Goal: Register for event/course

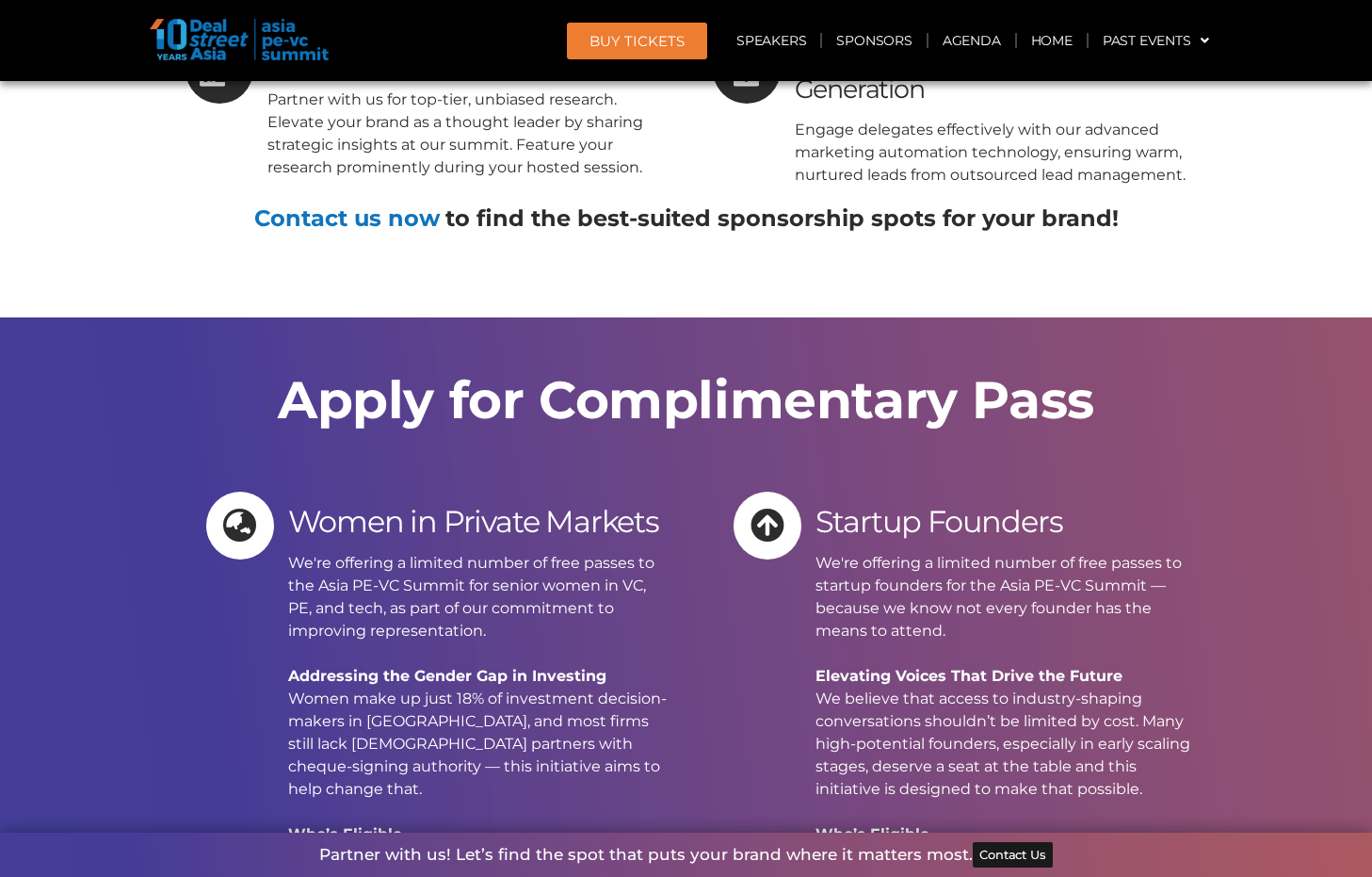
scroll to position [12410, 0]
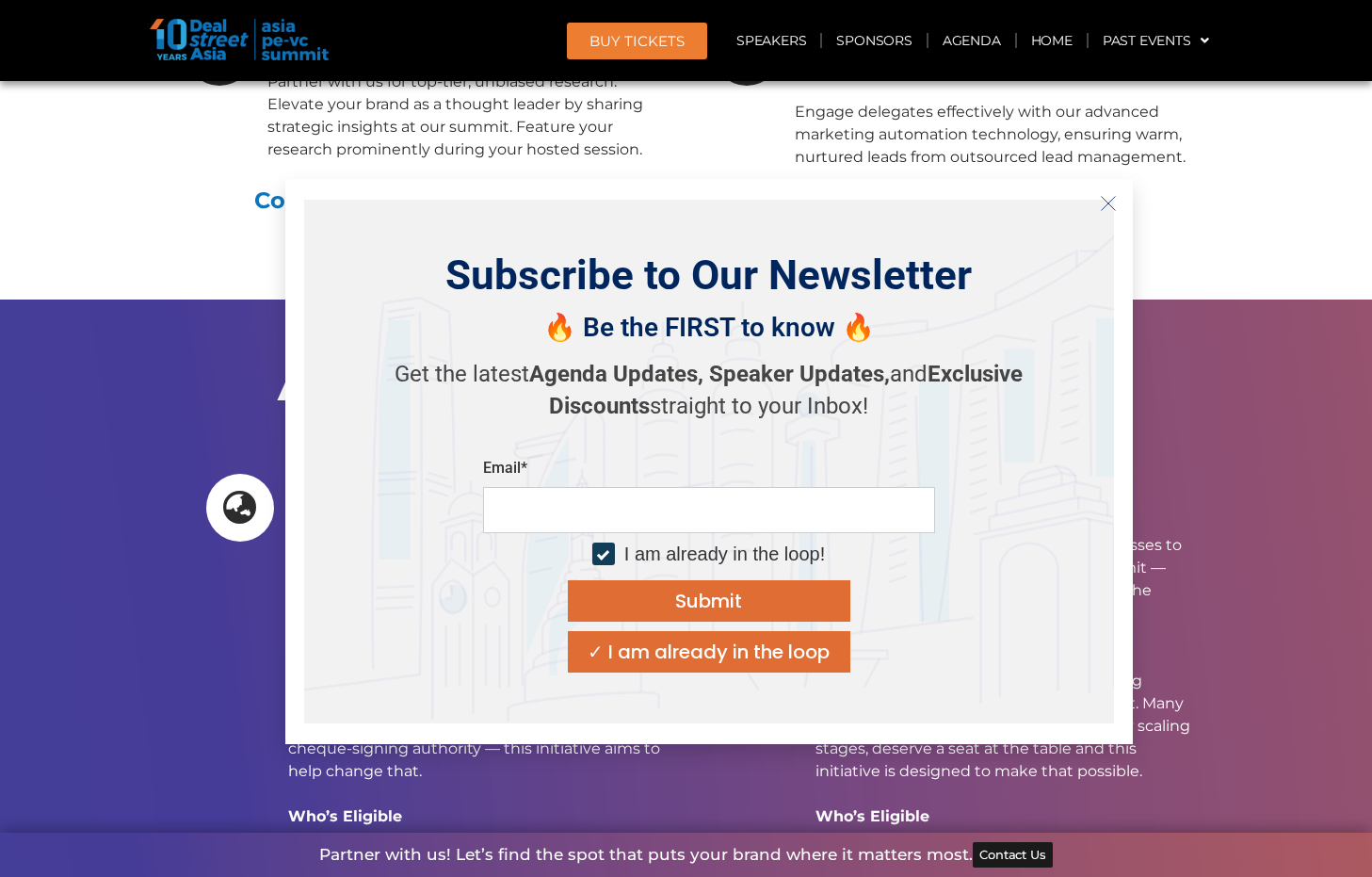
click at [1104, 193] on button "Close" at bounding box center [1108, 203] width 31 height 31
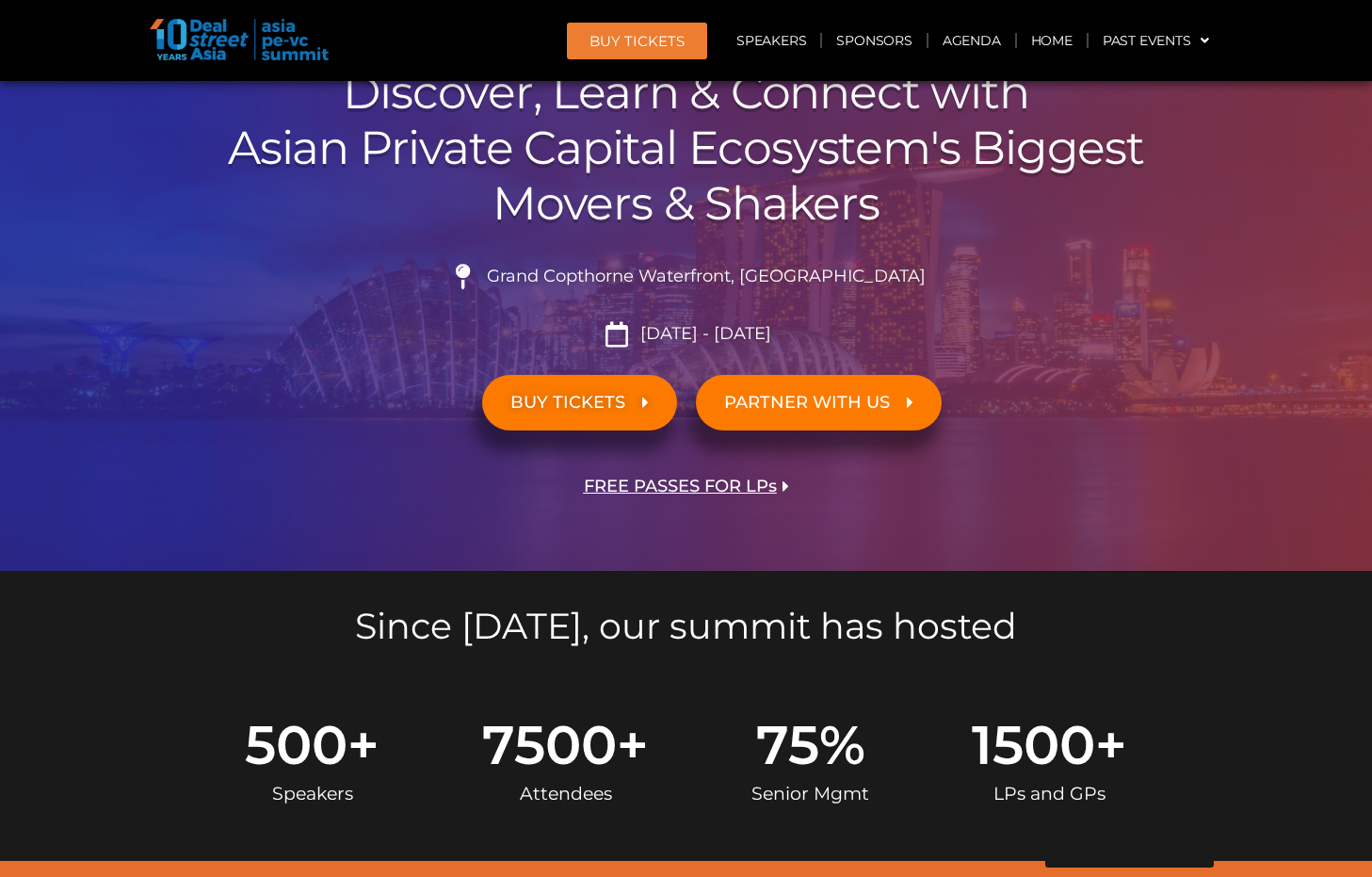
scroll to position [320, 0]
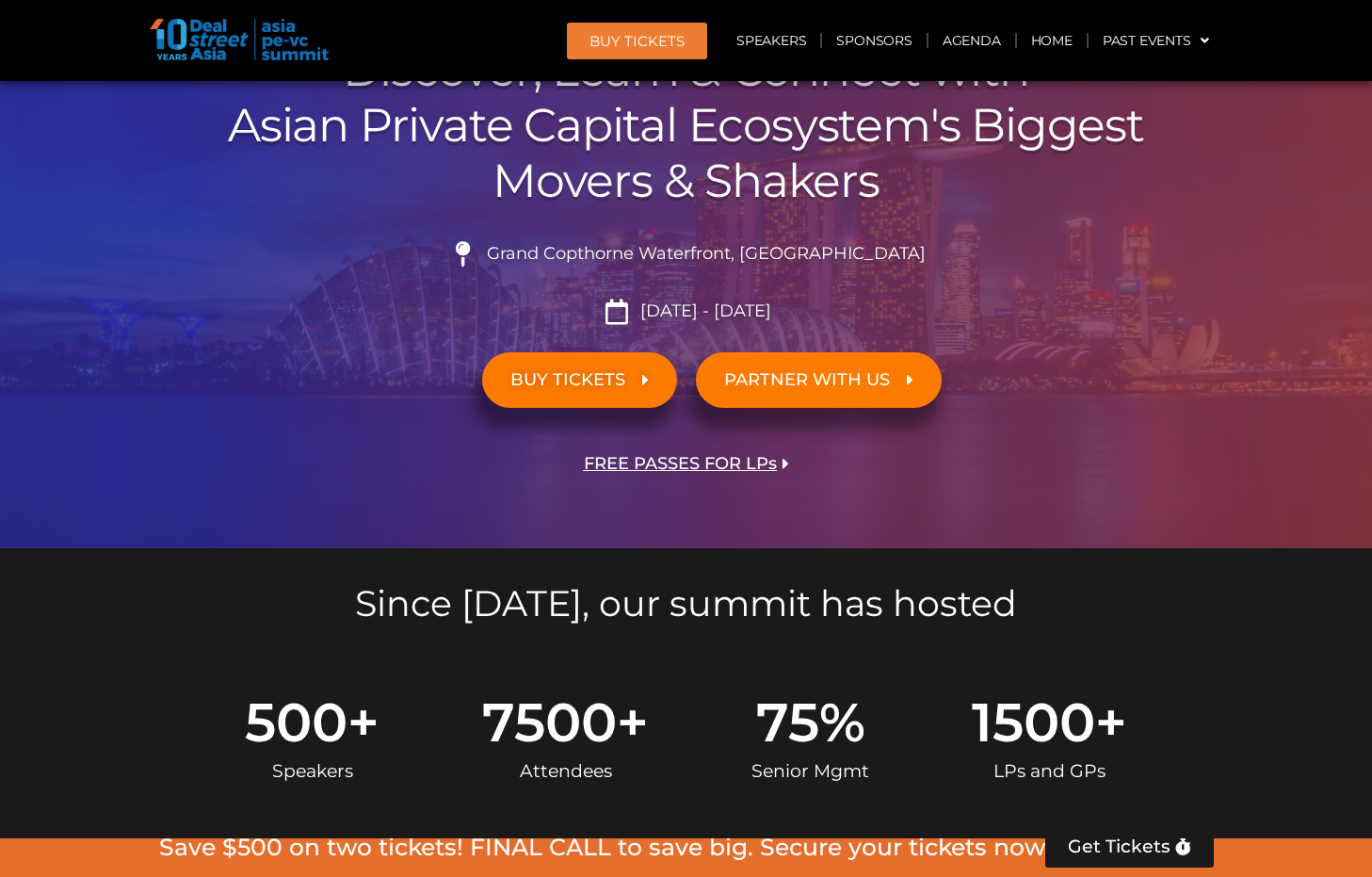
click at [680, 466] on span "FREE PASSES FOR LPs" at bounding box center [681, 464] width 193 height 18
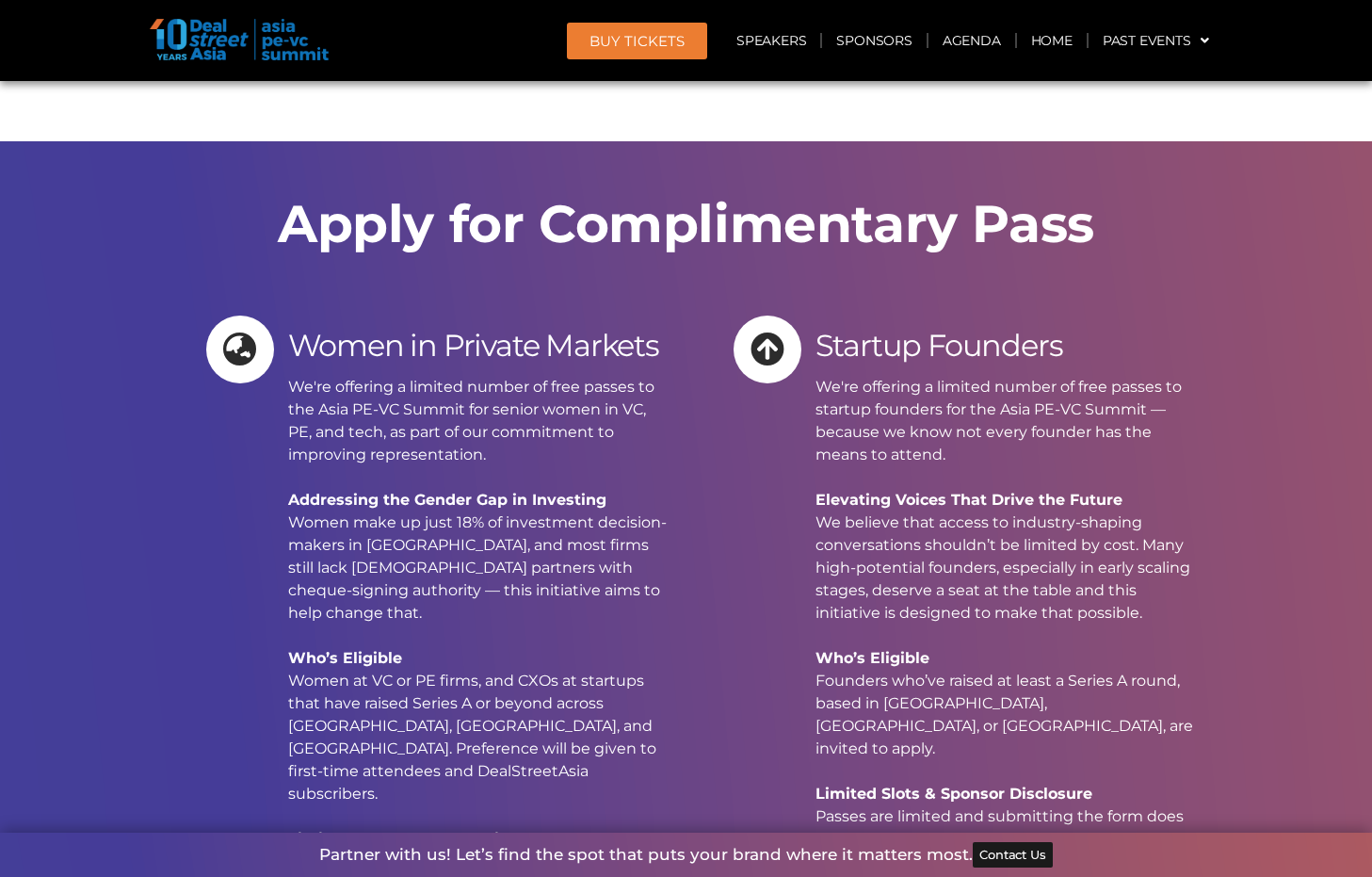
scroll to position [19816, 0]
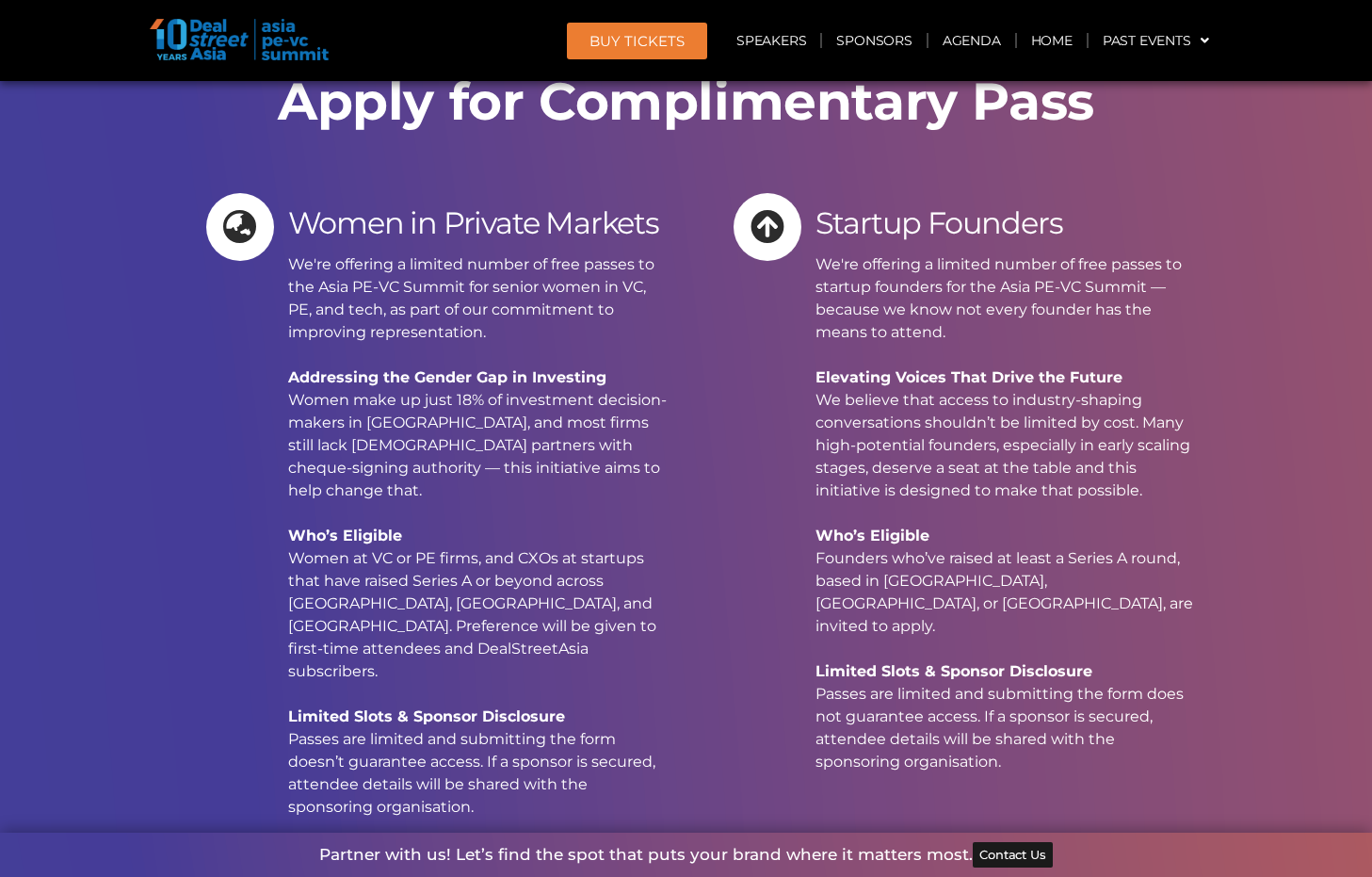
click at [913, 867] on span "Apply Now" at bounding box center [929, 881] width 124 height 29
click at [848, 51] on link "Sponsors" at bounding box center [874, 40] width 103 height 43
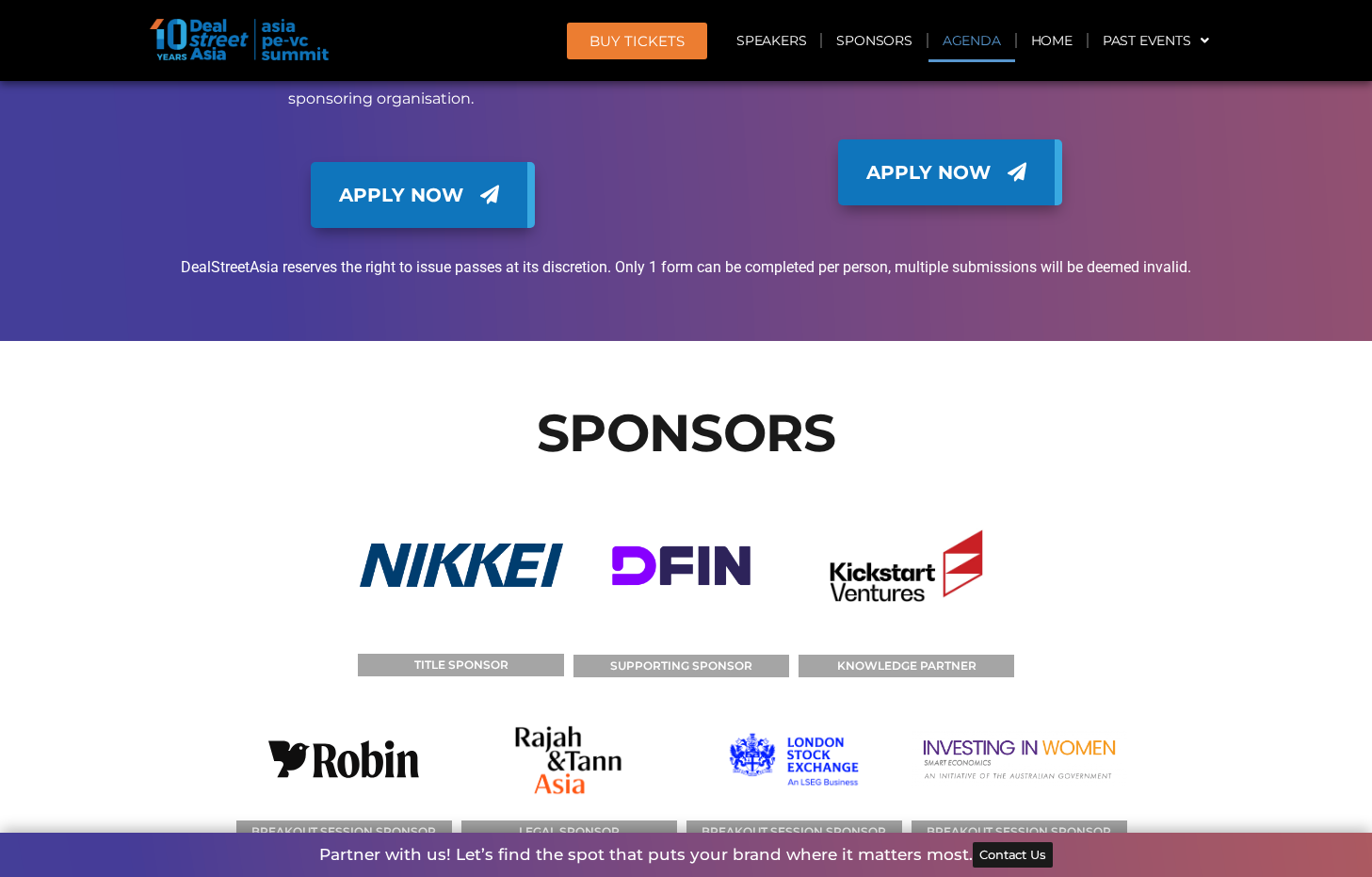
click at [958, 43] on link "Agenda" at bounding box center [972, 40] width 87 height 43
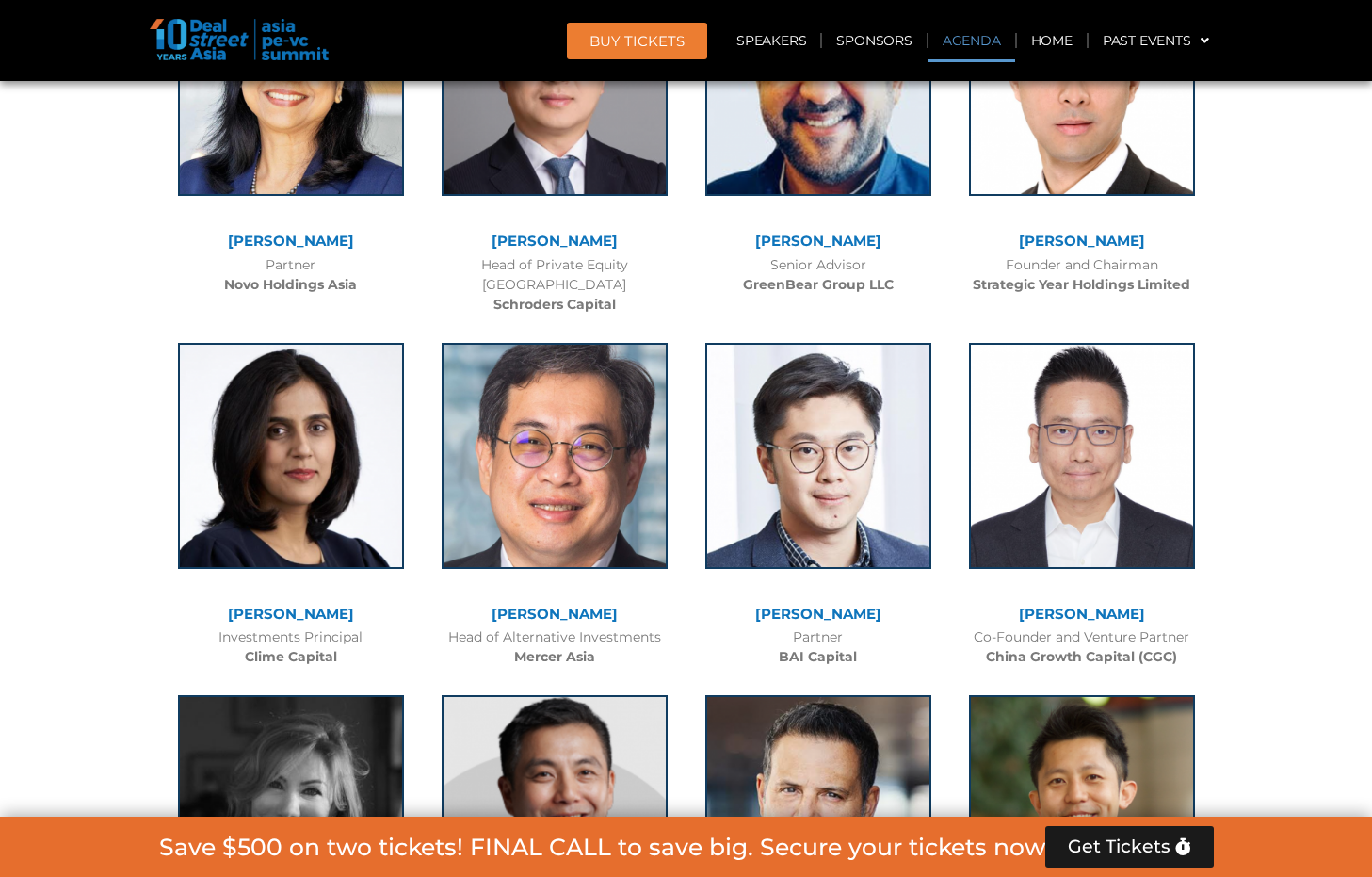
scroll to position [1086, 0]
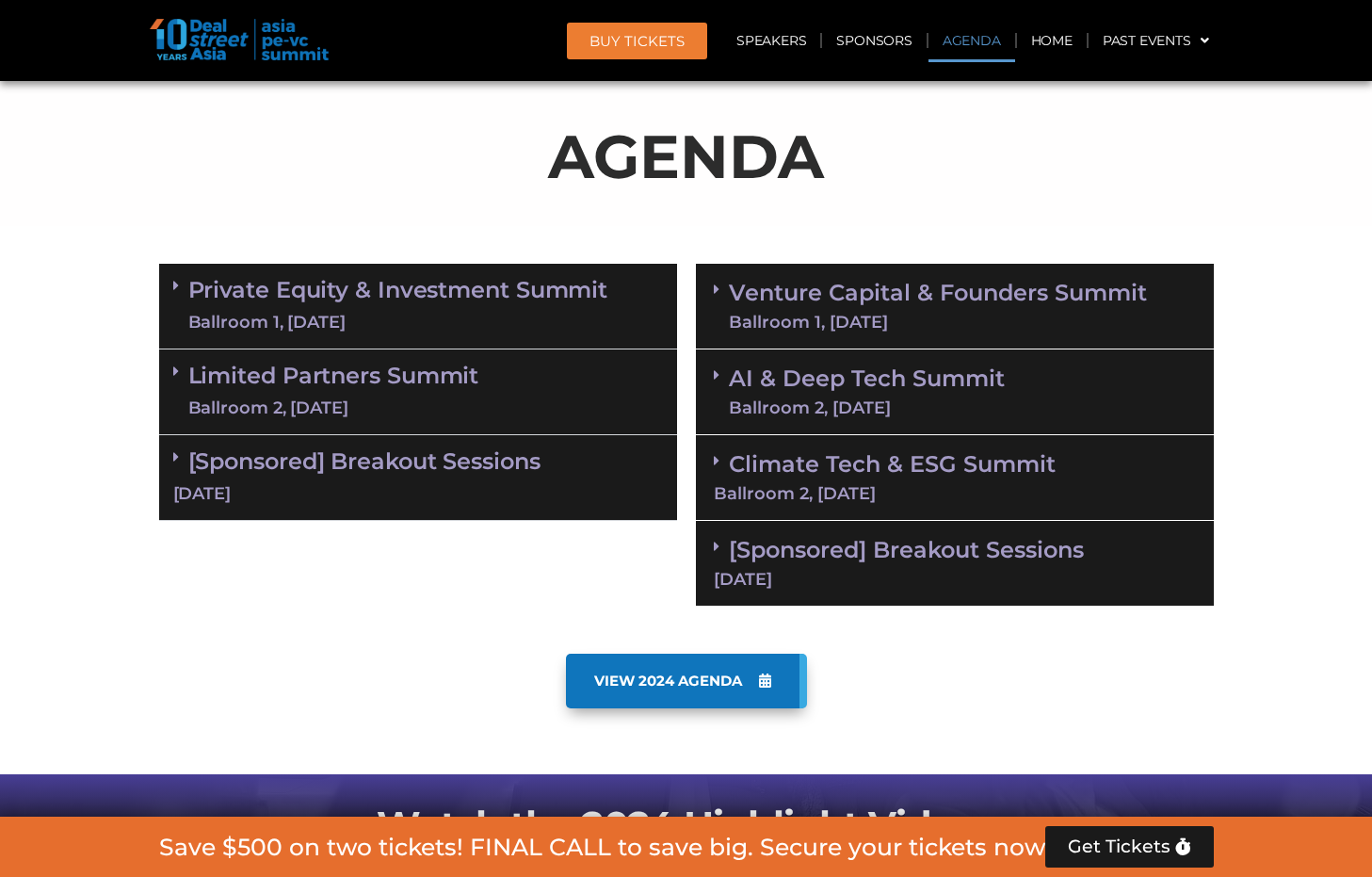
click at [954, 300] on link "Venture Capital & Founders​ Summit Ballroom 1, [DATE]" at bounding box center [938, 306] width 419 height 49
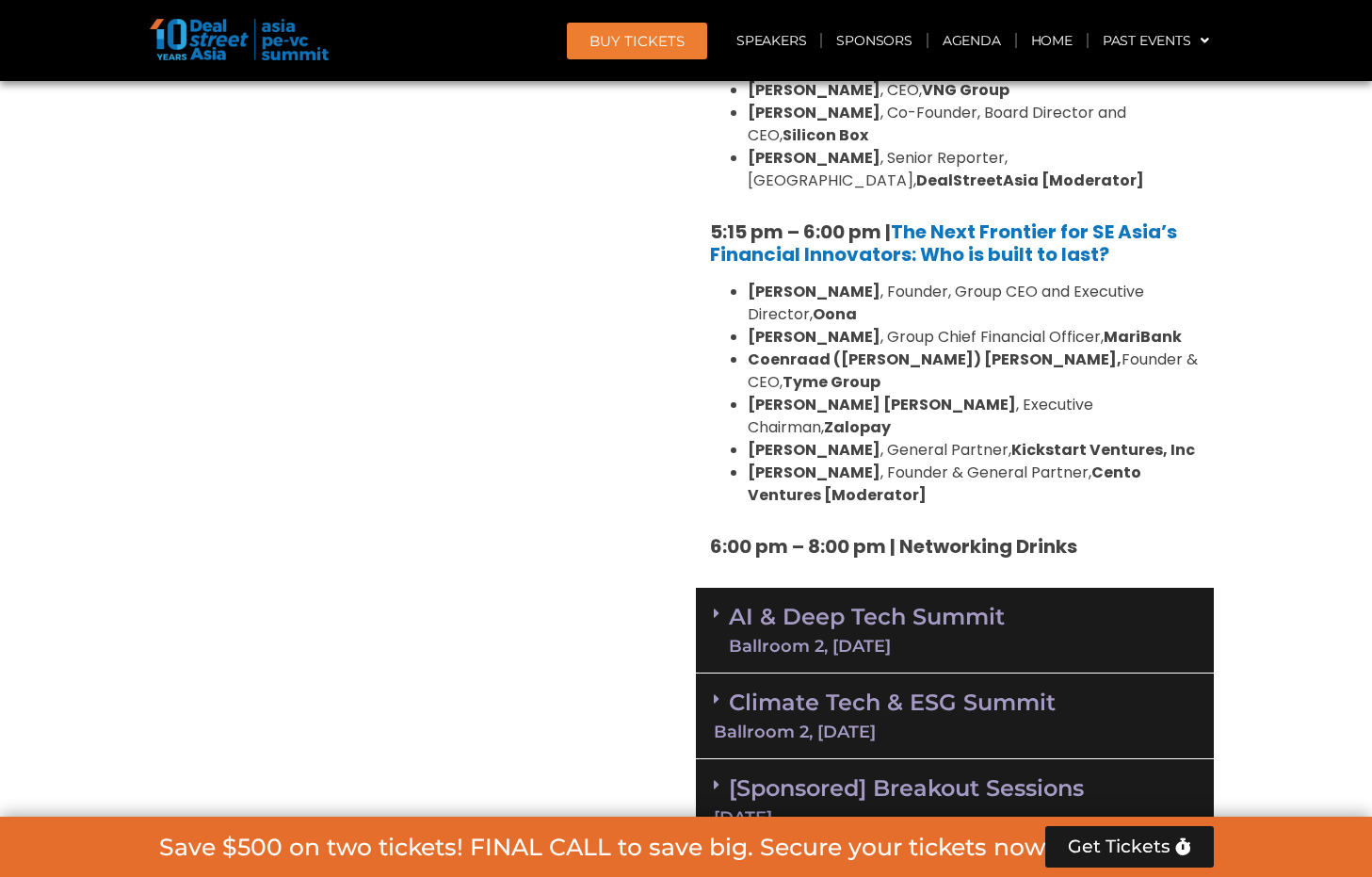
scroll to position [3587, 0]
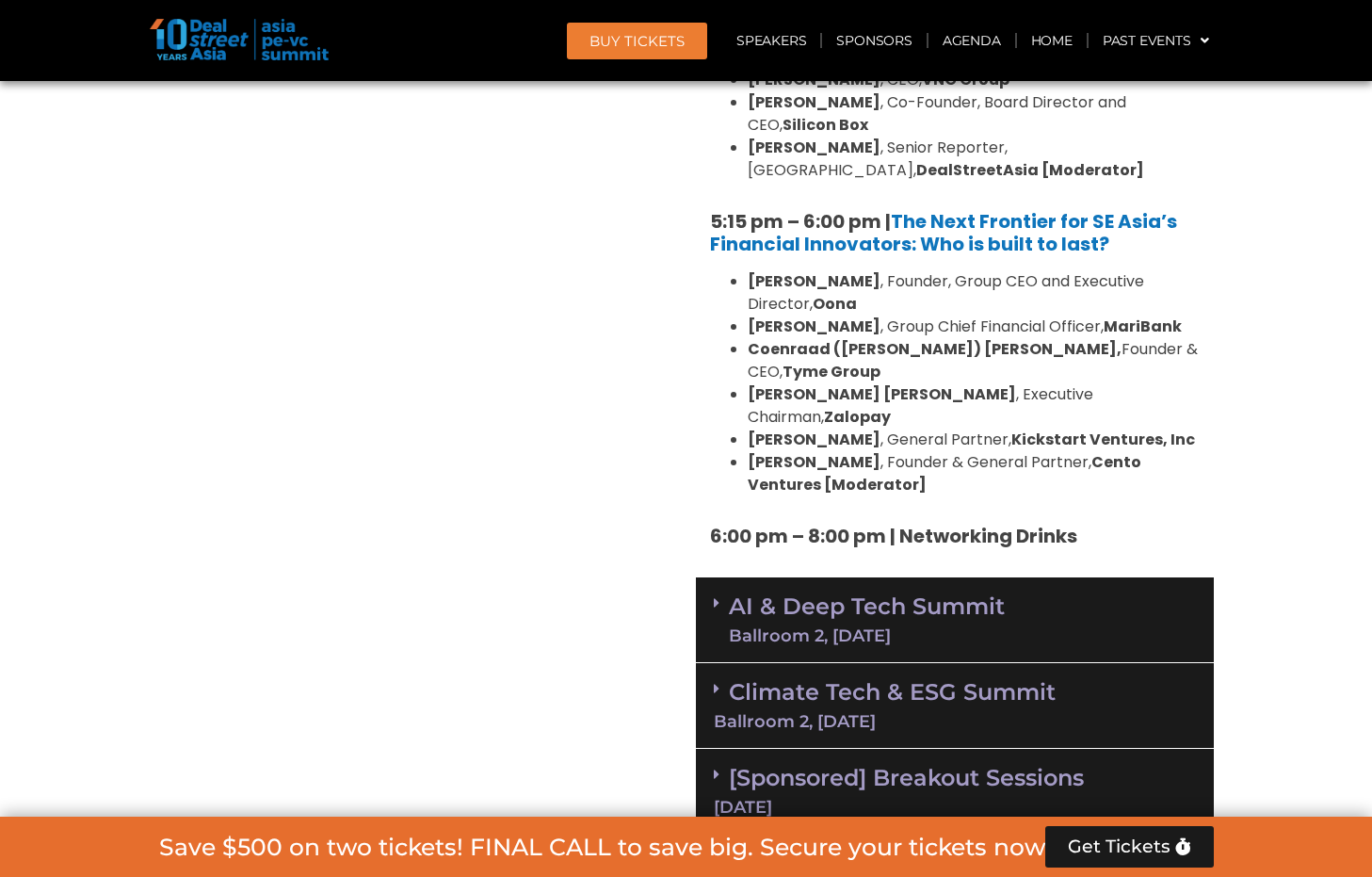
click at [849, 595] on link "AI & Deep Tech Summit Ballroom 2, [DATE]" at bounding box center [867, 620] width 276 height 49
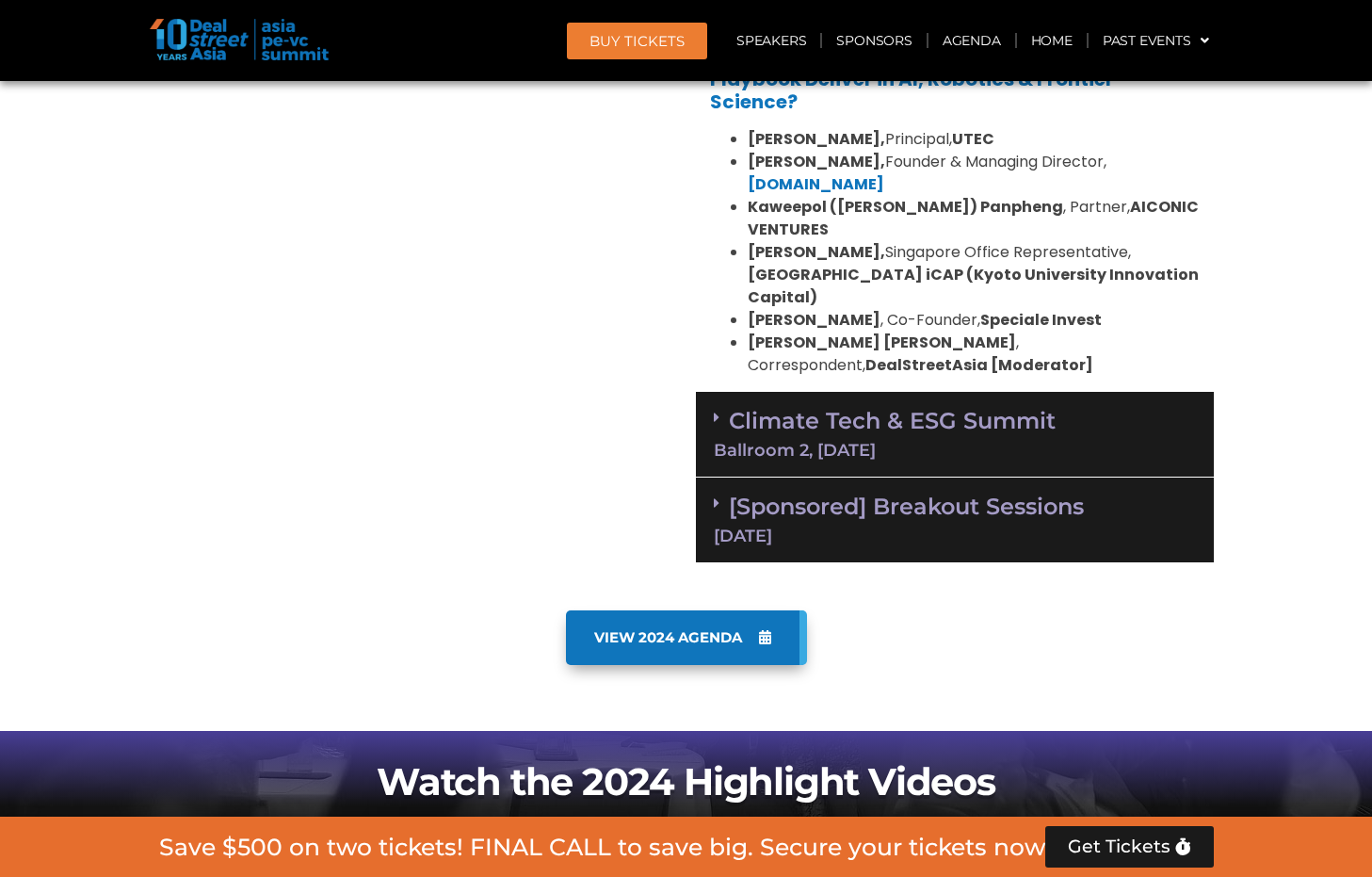
scroll to position [4931, 0]
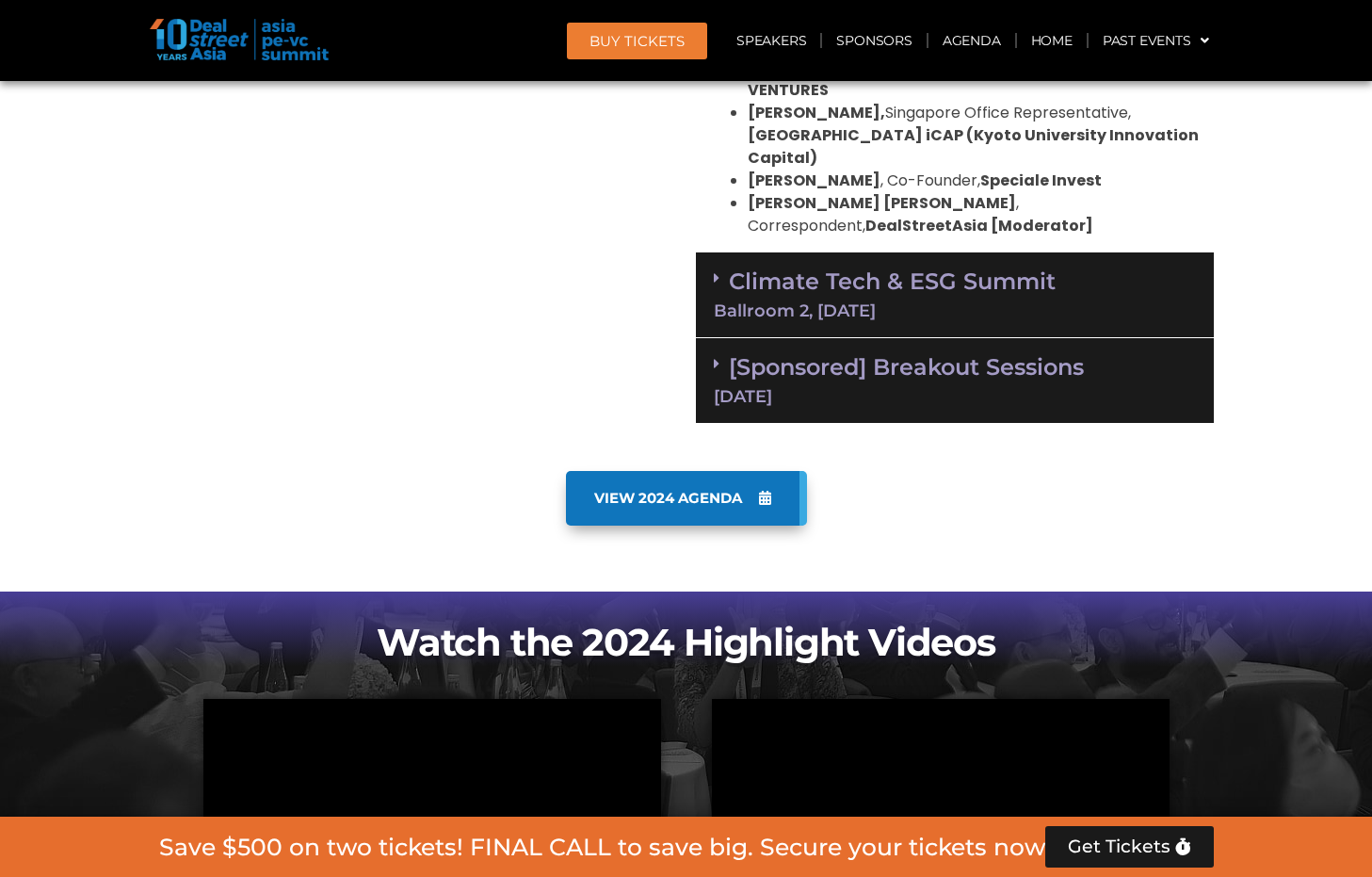
click at [935, 388] on div "[DATE]" at bounding box center [955, 396] width 483 height 17
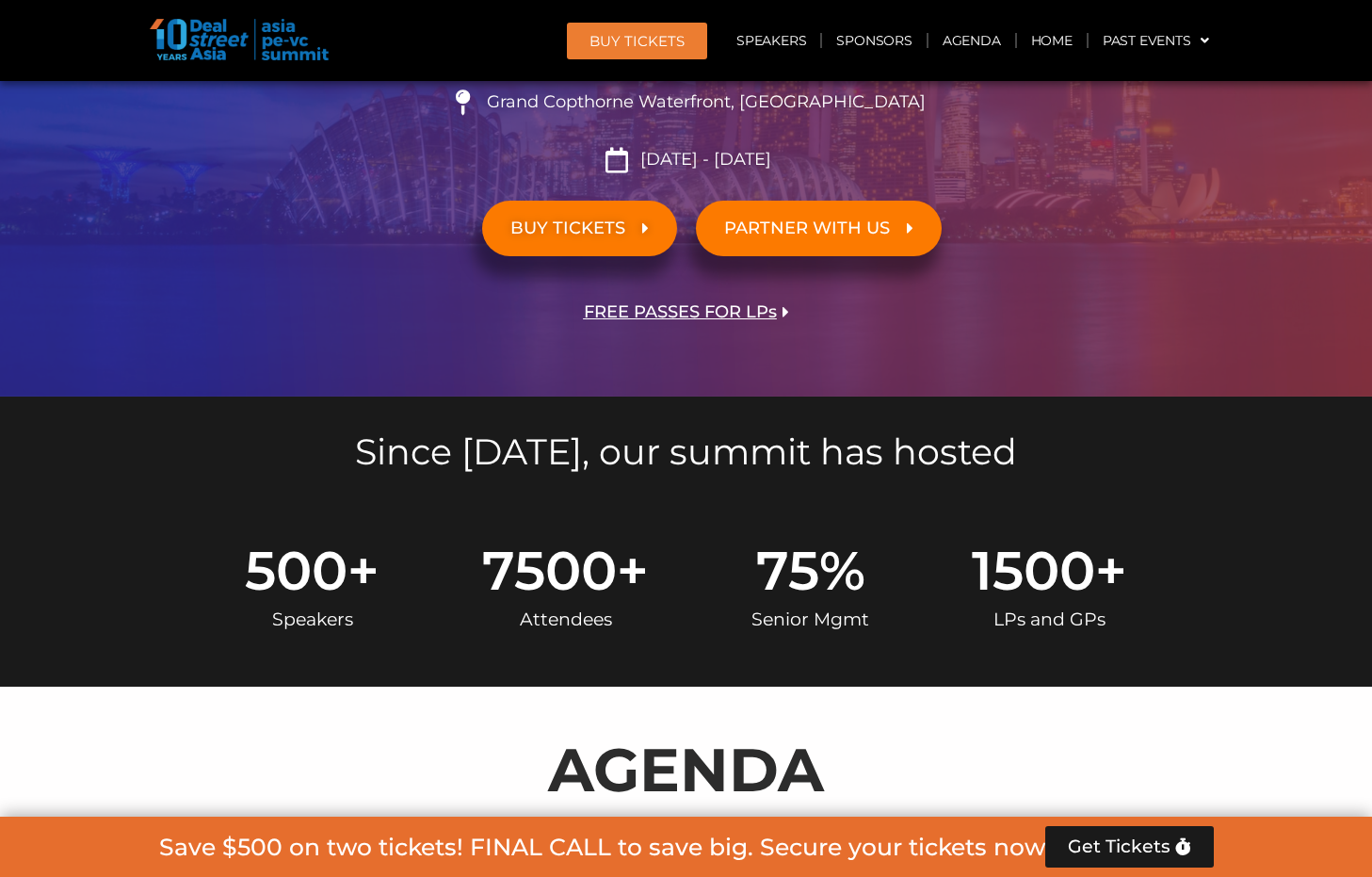
scroll to position [0, 0]
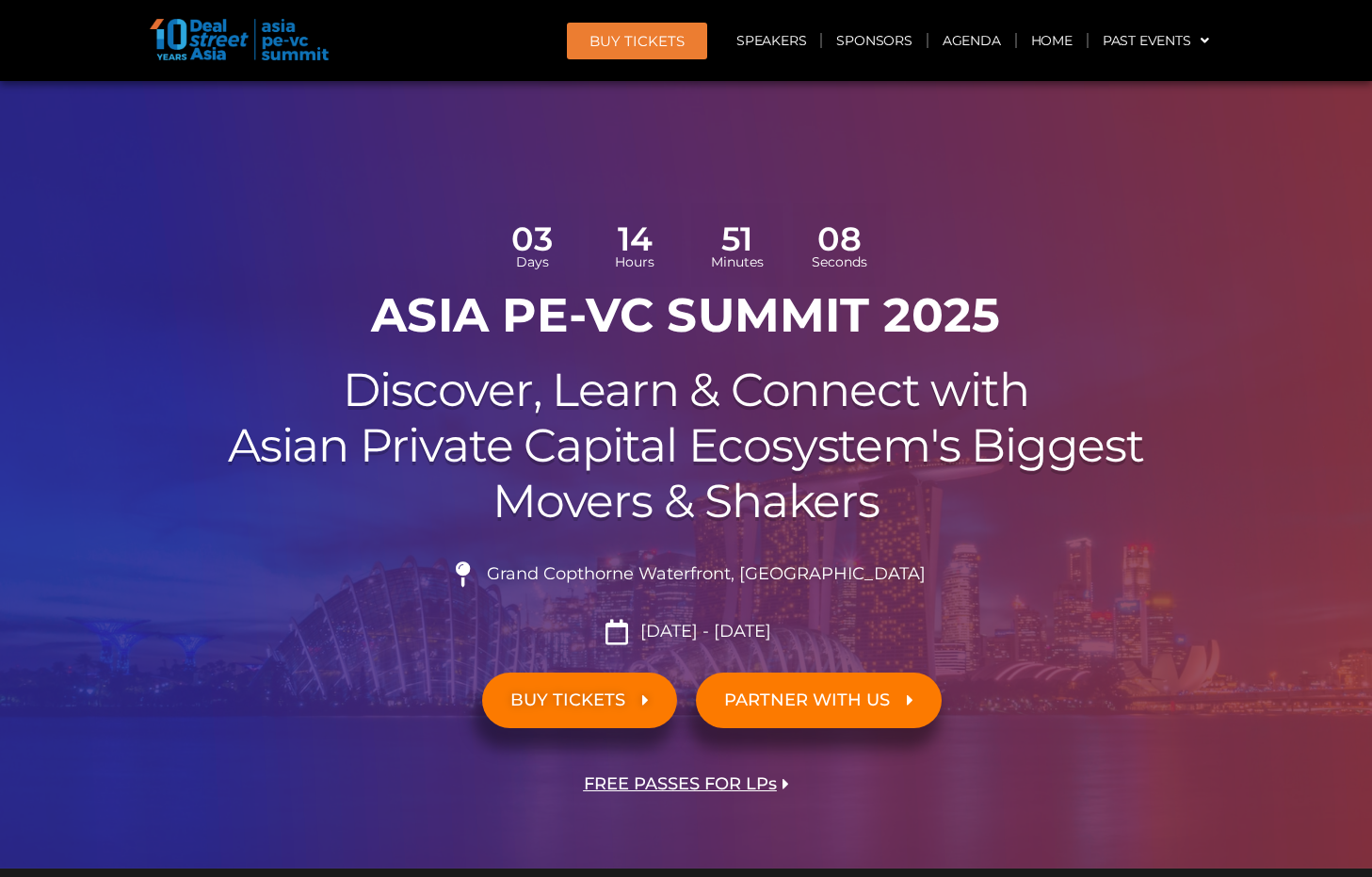
click at [204, 33] on img at bounding box center [239, 39] width 179 height 41
